Goal: Find contact information: Find contact information

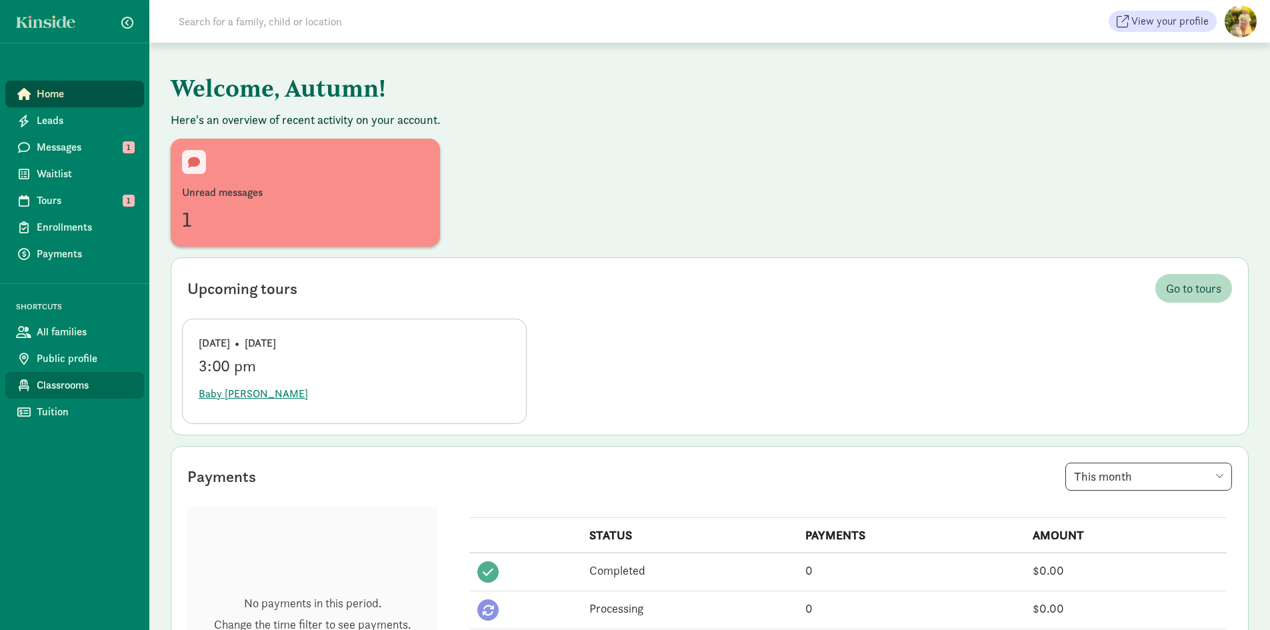
click at [75, 393] on span "Classrooms" at bounding box center [85, 385] width 97 height 16
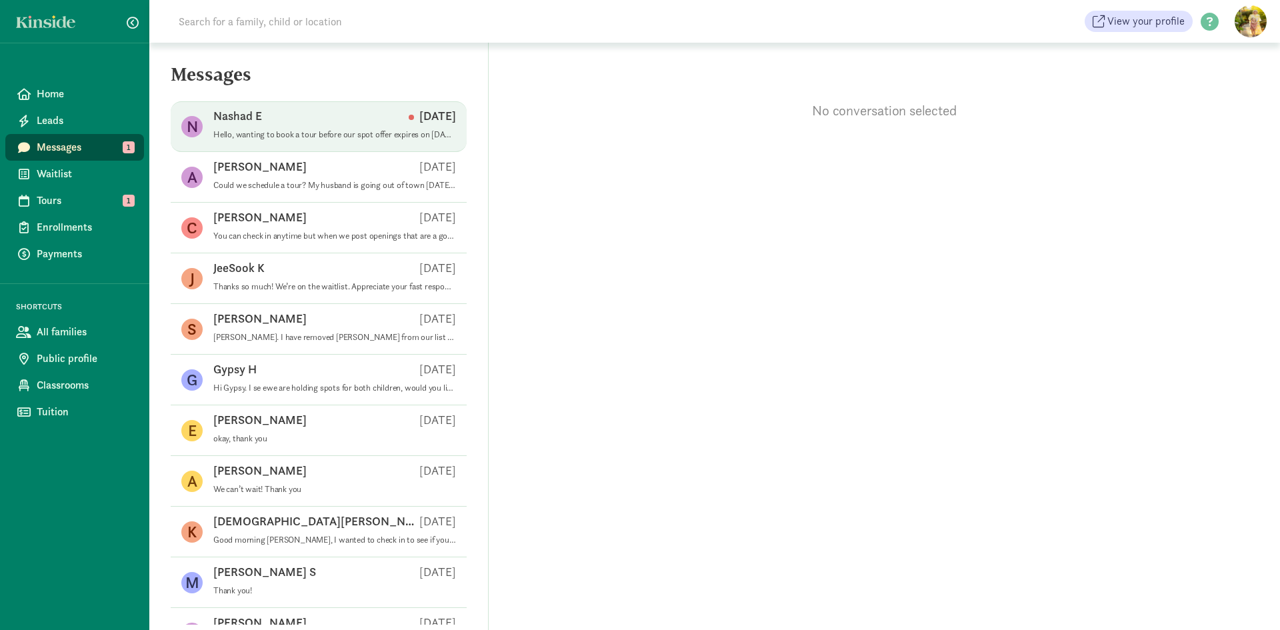
click at [289, 119] on div "Nashad E [DATE]" at bounding box center [334, 118] width 243 height 21
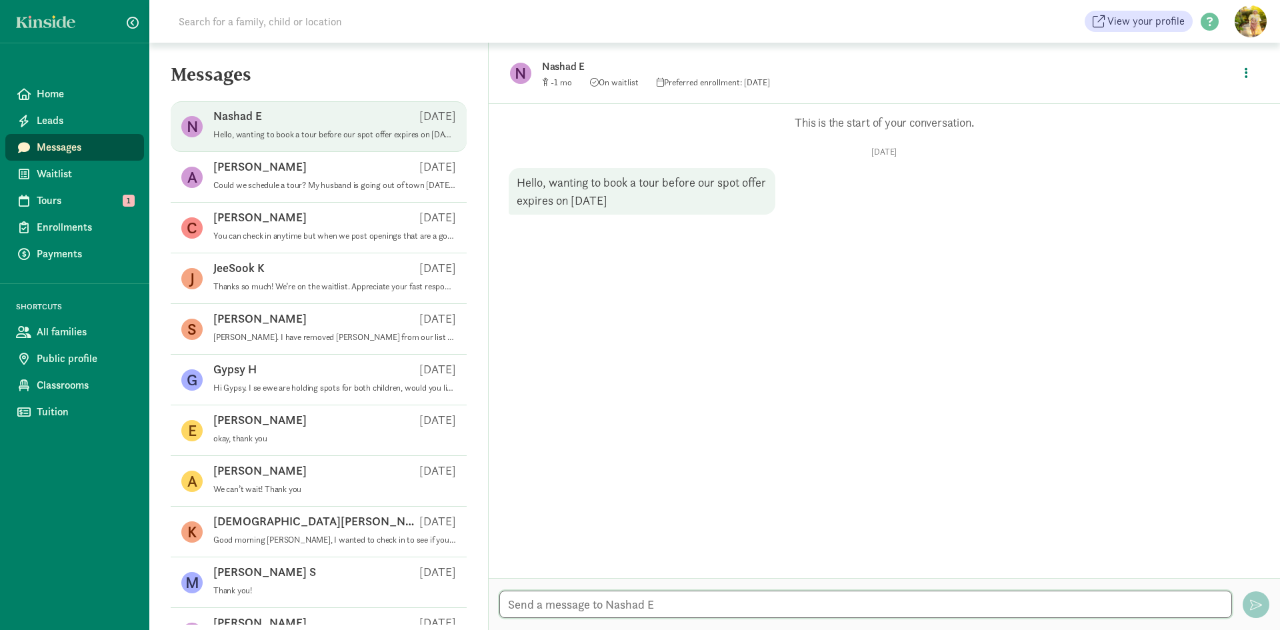
click at [685, 607] on textarea at bounding box center [866, 604] width 733 height 27
drag, startPoint x: 851, startPoint y: 616, endPoint x: 494, endPoint y: 613, distance: 356.8
click at [494, 613] on div "Of course! I will follow up with an email so we can schedule a tour. Of course!…" at bounding box center [885, 604] width 792 height 52
type textarea "Of course! I will follow up with an email so we can schedule a tour."
click at [1260, 598] on button "button" at bounding box center [1256, 605] width 27 height 27
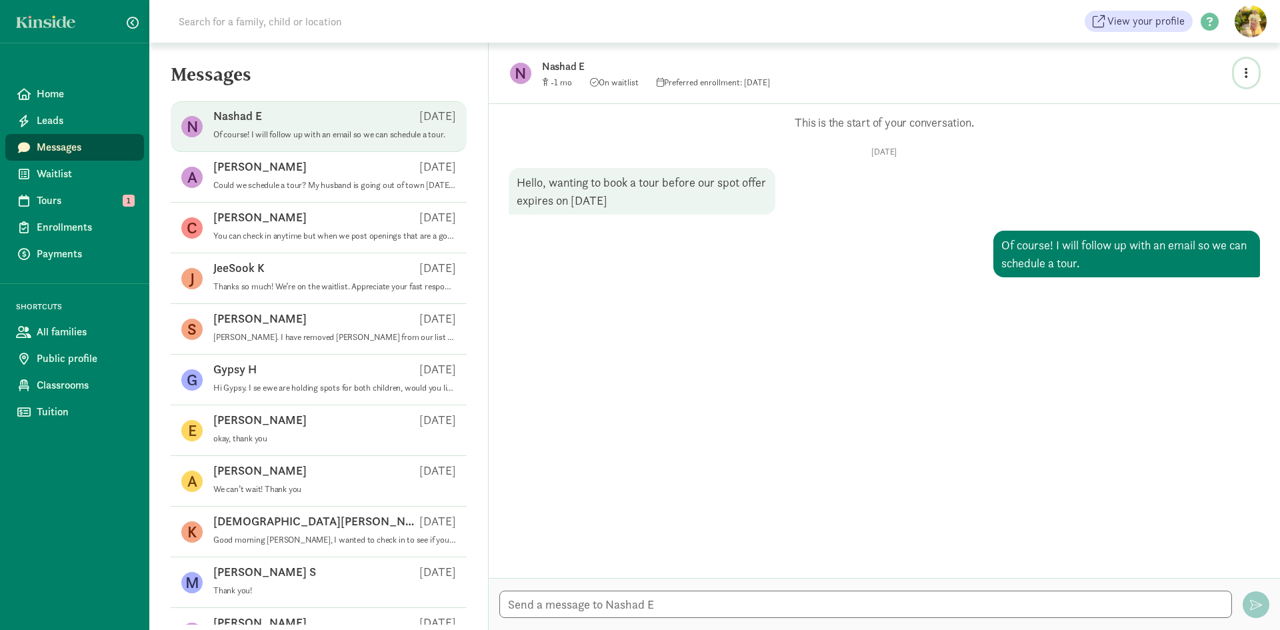
click at [1250, 71] on button "button" at bounding box center [1246, 73] width 25 height 29
click at [1222, 111] on link "View family page" at bounding box center [1218, 104] width 96 height 16
click at [61, 388] on span "Classrooms" at bounding box center [85, 385] width 97 height 16
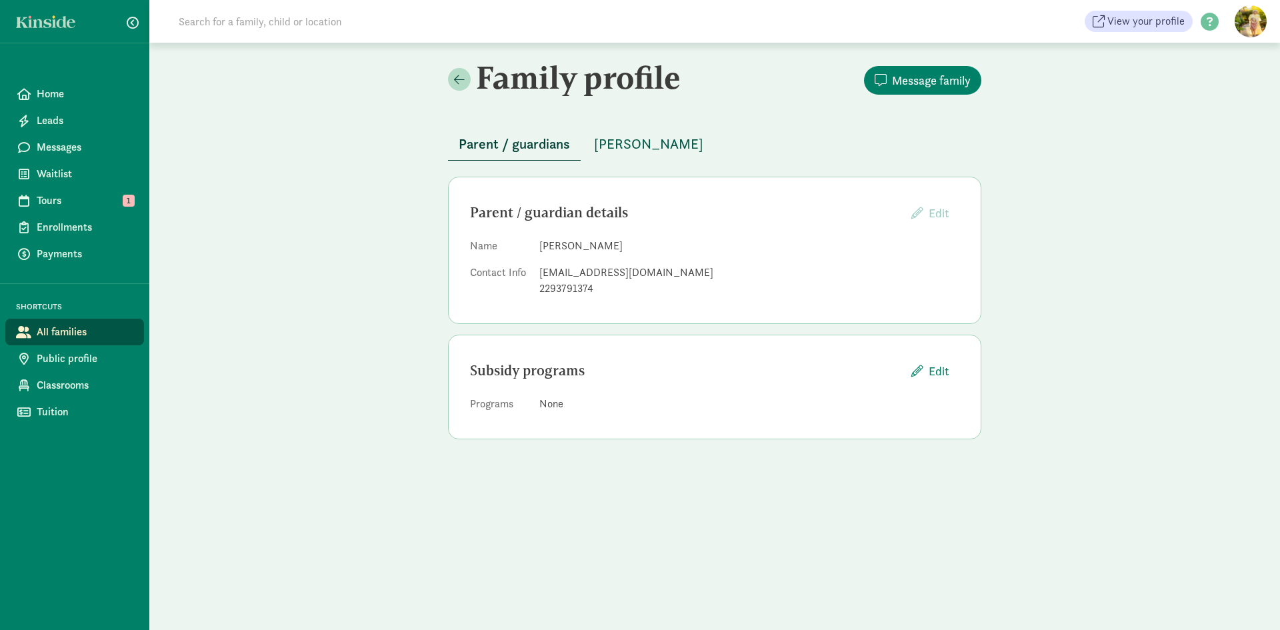
click at [626, 139] on span "Norah Ellis" at bounding box center [648, 143] width 109 height 21
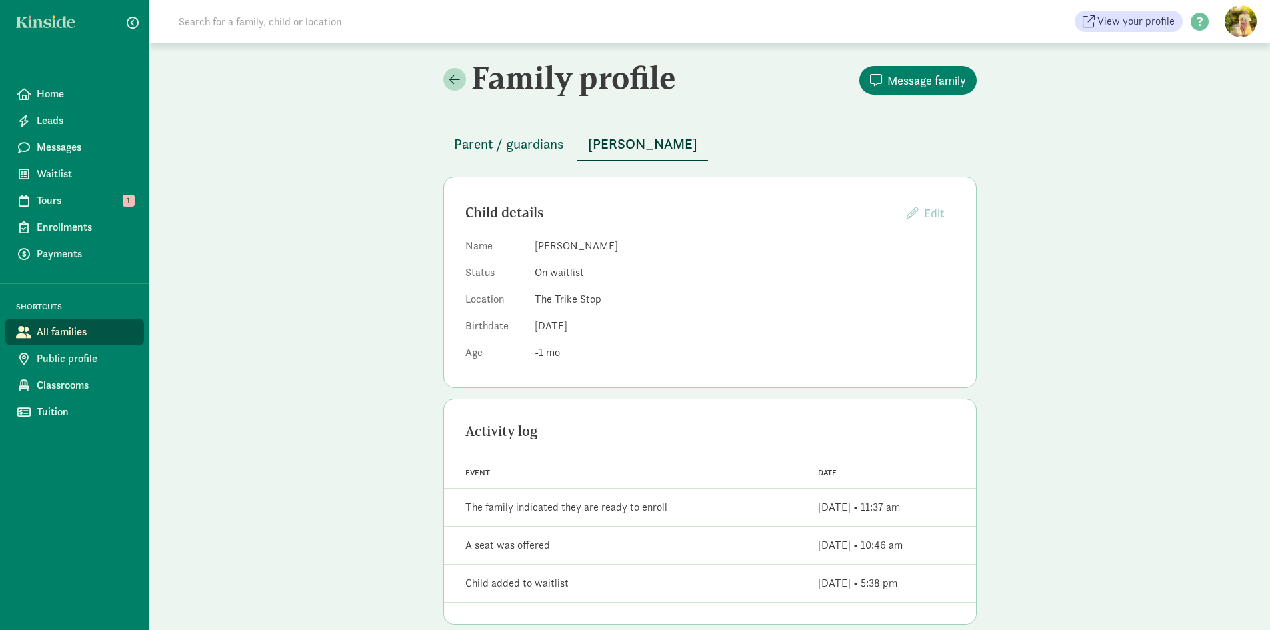
click at [534, 149] on span "Parent / guardians" at bounding box center [509, 143] width 110 height 21
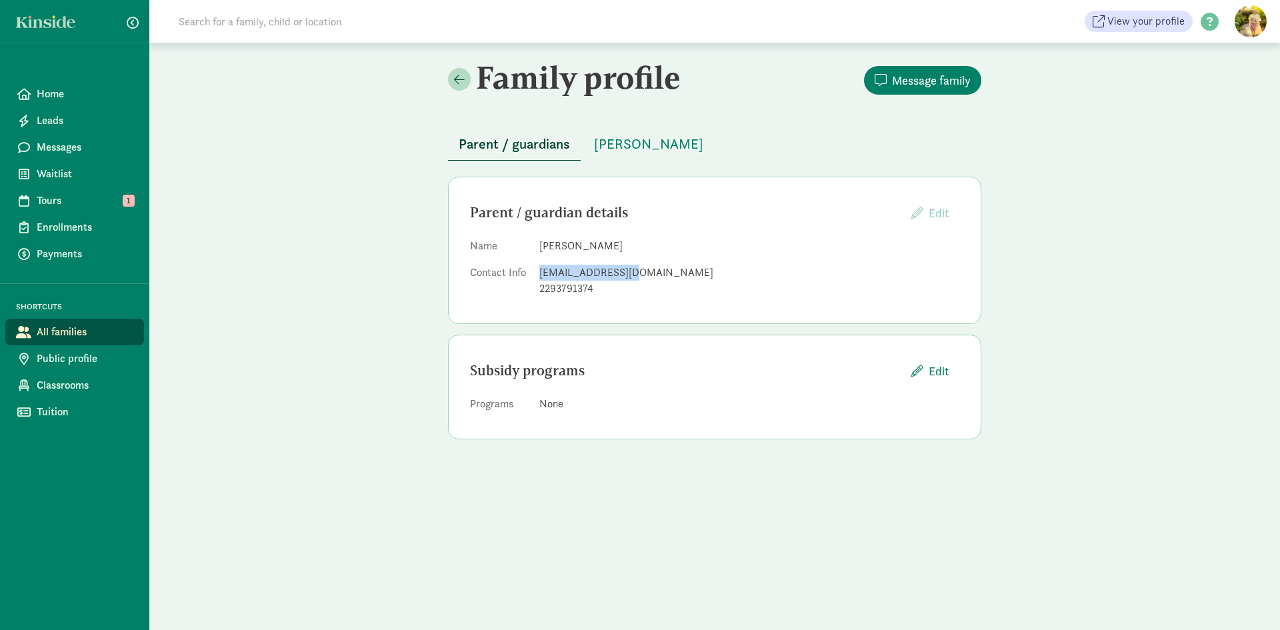
drag, startPoint x: 654, startPoint y: 271, endPoint x: 534, endPoint y: 271, distance: 119.4
click at [534, 271] on dl "Name Nashad Ellis Contact Info nasnmir@gmail.com 2293791374" at bounding box center [715, 270] width 490 height 64
copy div "nasnmir@gmail.com"
drag, startPoint x: 583, startPoint y: 148, endPoint x: 594, endPoint y: 143, distance: 11.9
click at [588, 145] on div "Parent / guardians Norah Ellis" at bounding box center [715, 136] width 534 height 49
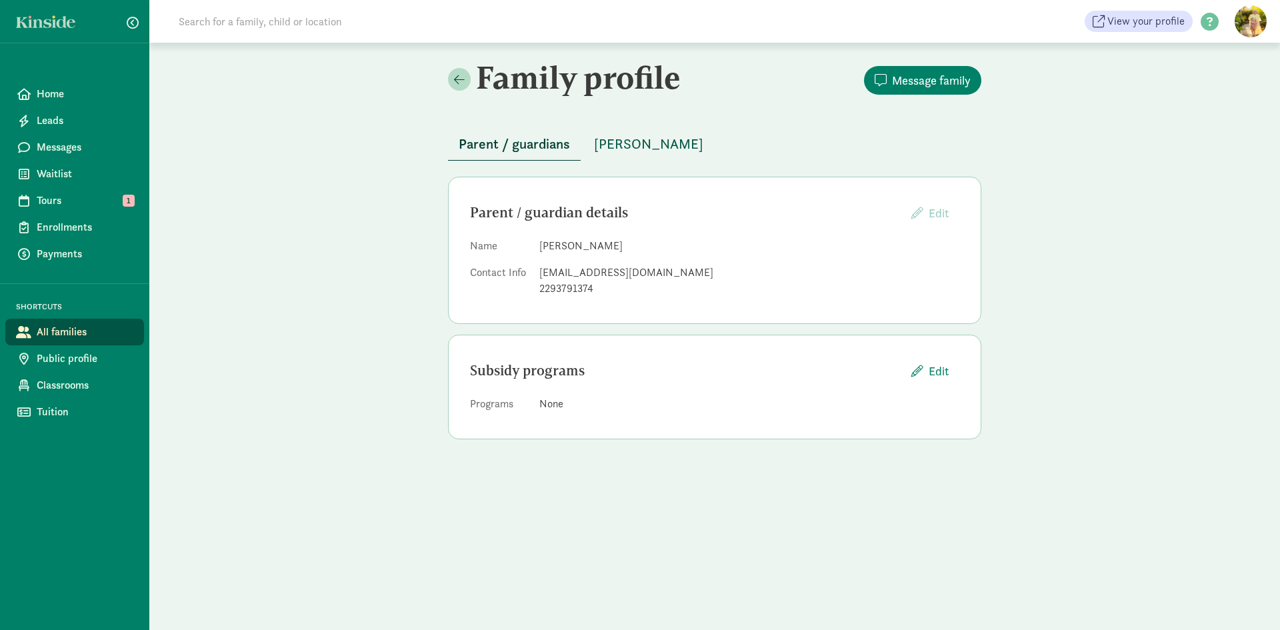
click at [602, 142] on span "Norah Ellis" at bounding box center [648, 143] width 109 height 21
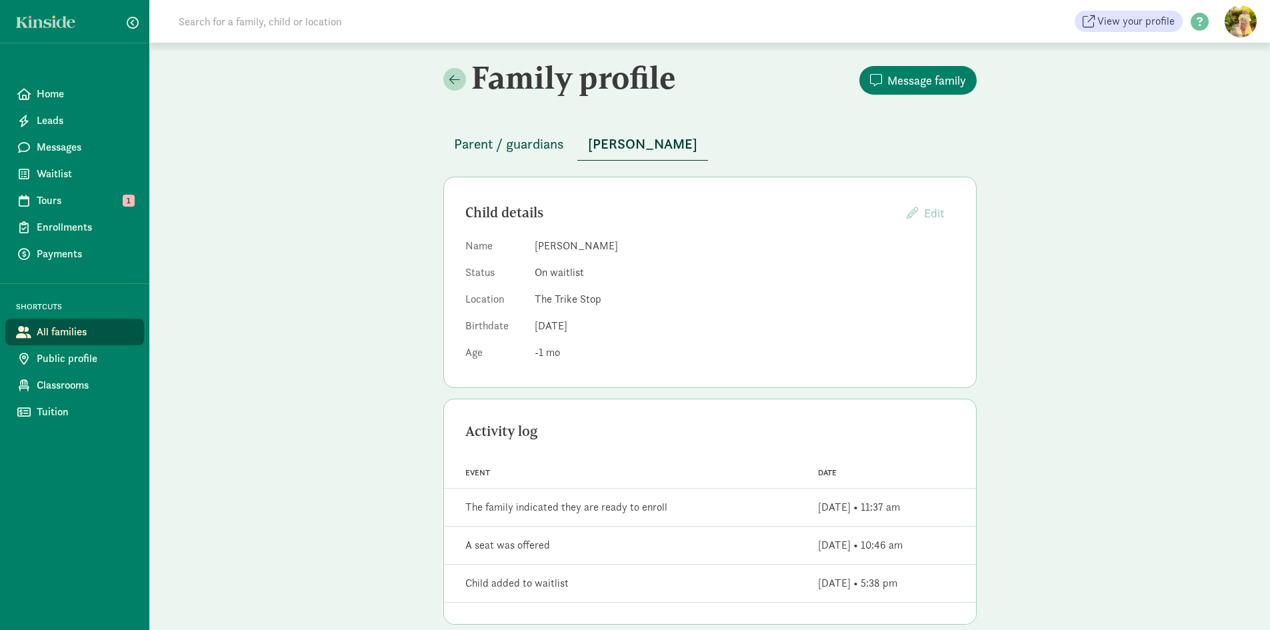
click at [511, 149] on span "Parent / guardians" at bounding box center [509, 143] width 110 height 21
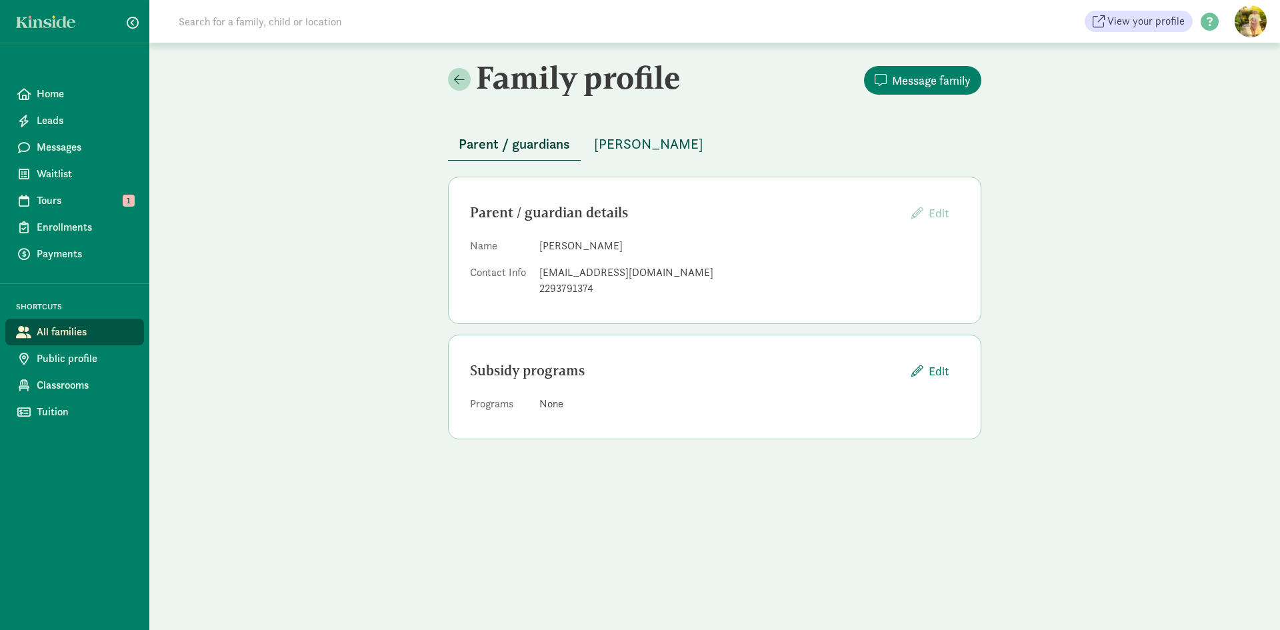
click at [625, 147] on span "Norah Ellis" at bounding box center [648, 143] width 109 height 21
